Goal: Task Accomplishment & Management: Use online tool/utility

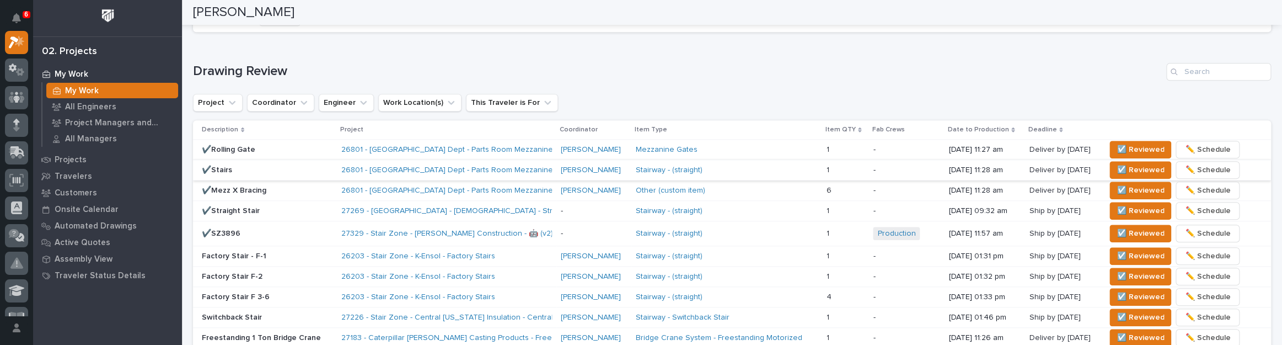
scroll to position [680, 0]
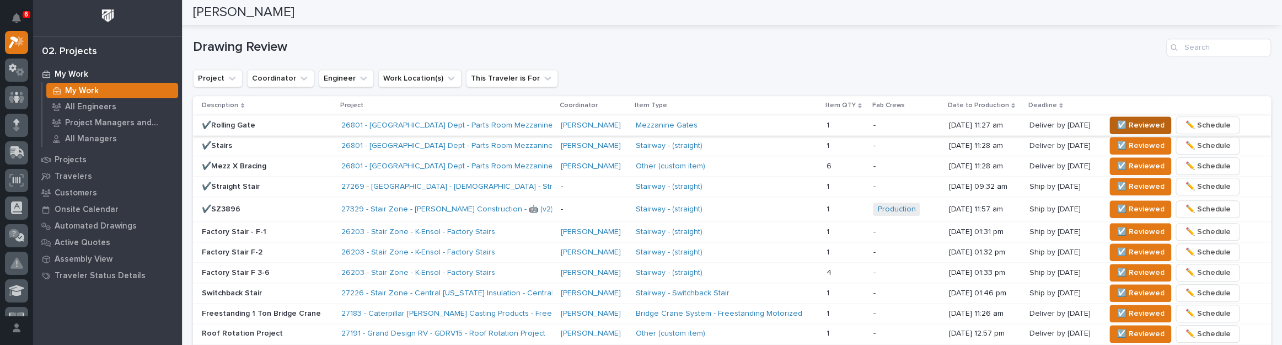
click at [1133, 122] on span "☑️ Reviewed" at bounding box center [1140, 125] width 47 height 13
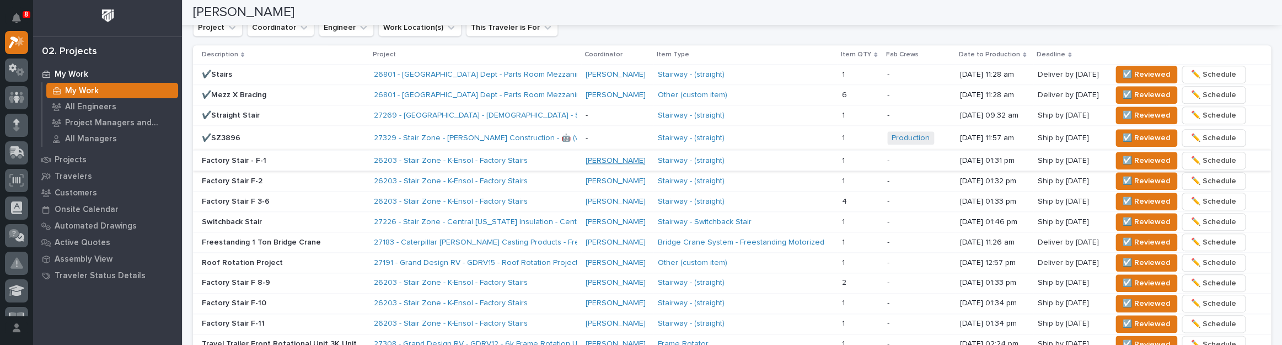
scroll to position [706, 0]
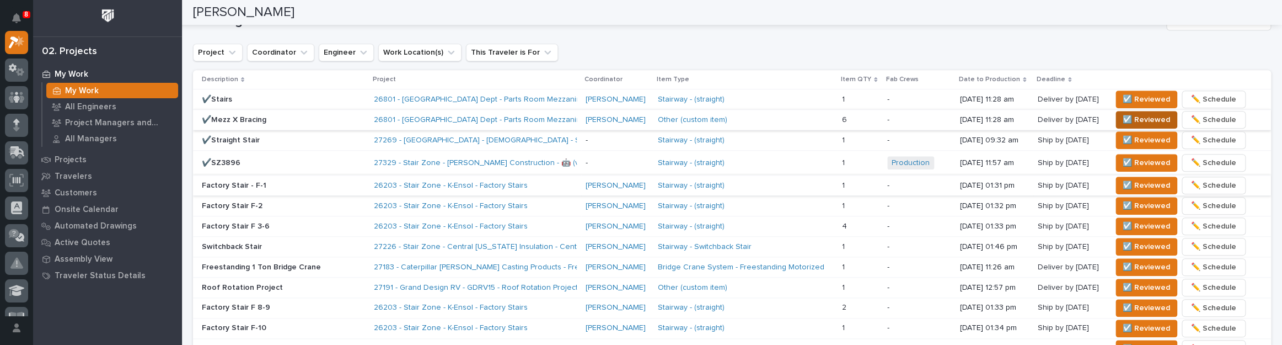
click at [1128, 117] on span "☑️ Reviewed" at bounding box center [1146, 119] width 47 height 13
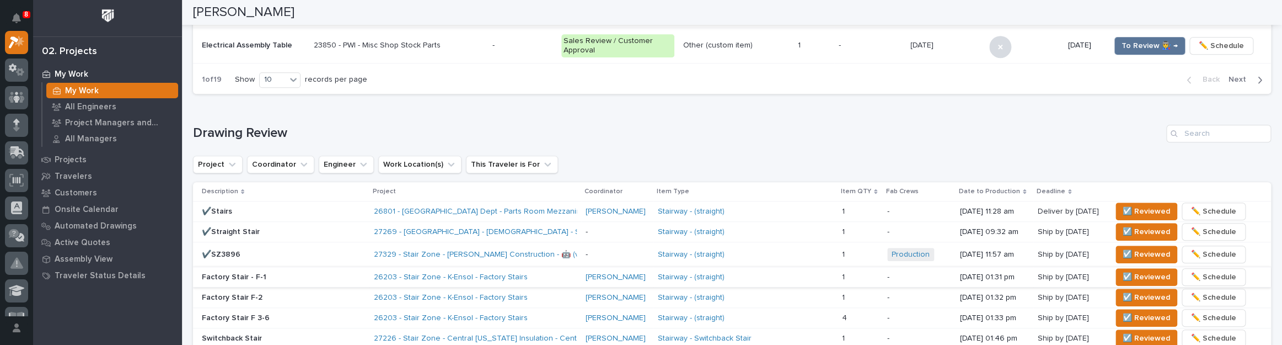
scroll to position [626, 0]
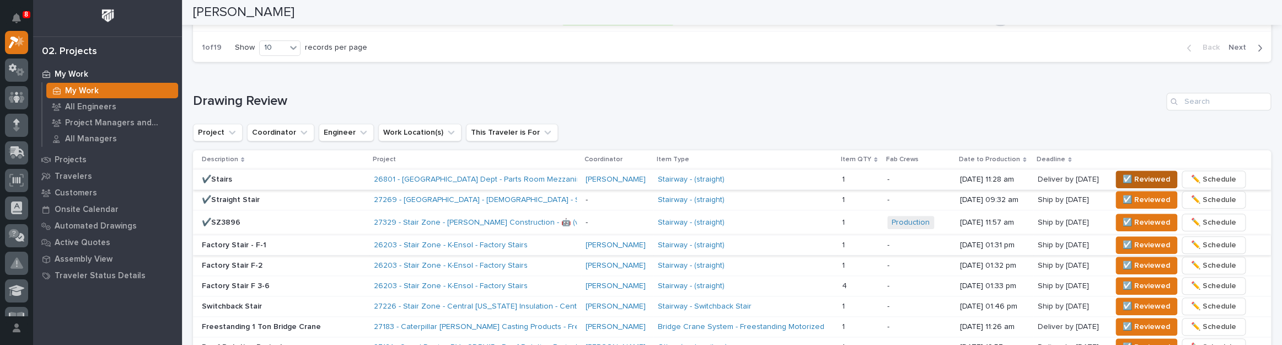
click at [1125, 175] on span "☑️ Reviewed" at bounding box center [1146, 179] width 47 height 13
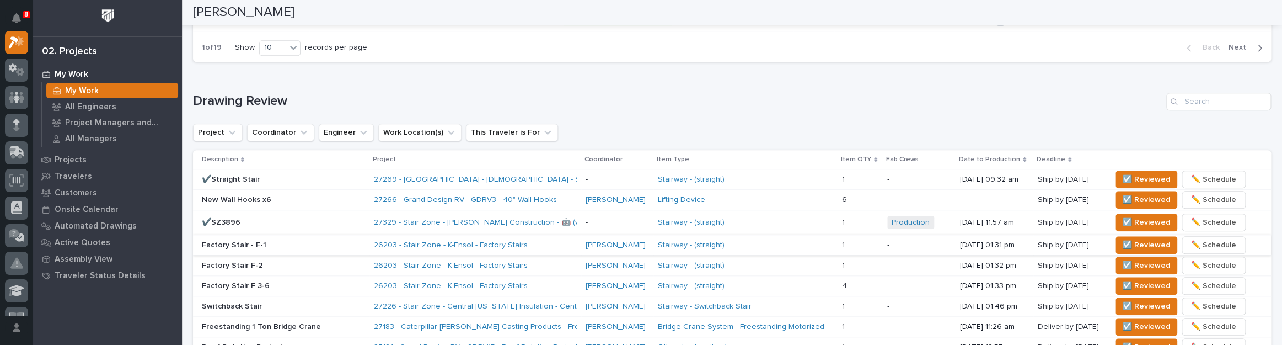
scroll to position [636, 0]
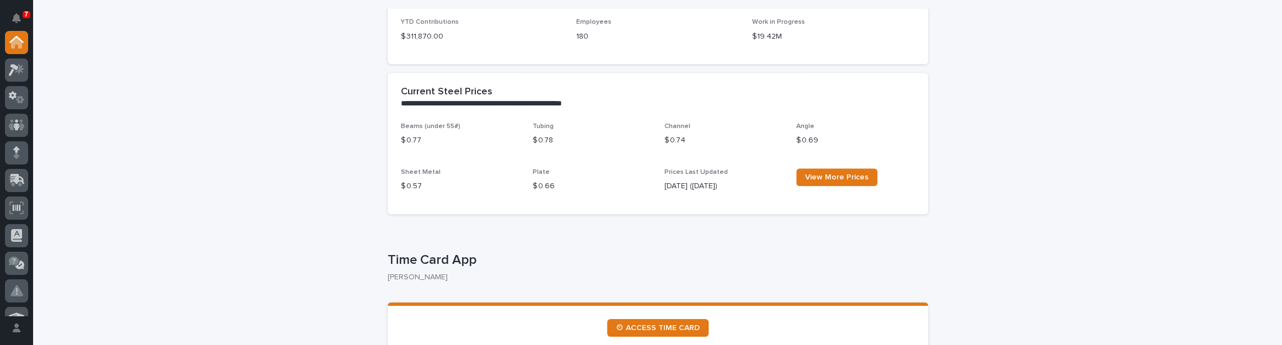
scroll to position [401, 0]
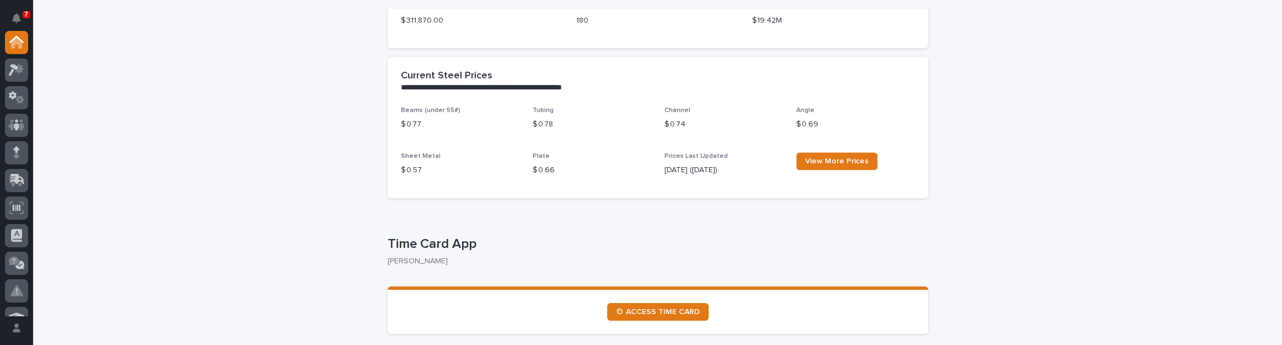
click at [667, 313] on span "⏲ ACCESS TIME CARD" at bounding box center [658, 312] width 84 height 8
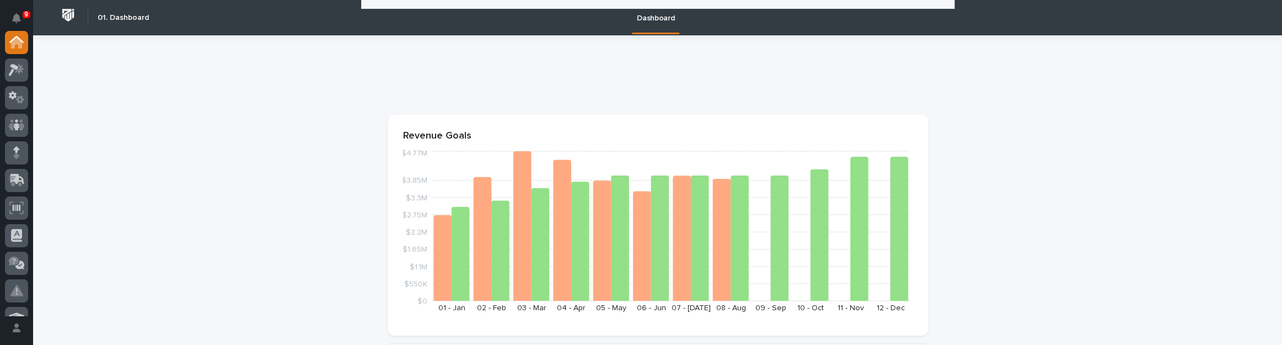
scroll to position [401, 0]
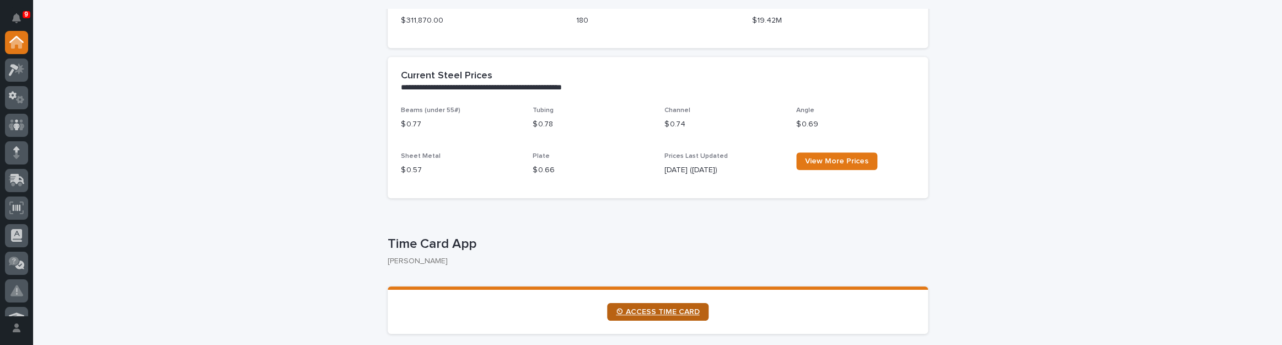
click at [623, 303] on link "⏲ ACCESS TIME CARD" at bounding box center [657, 312] width 101 height 18
